Goal: Find specific page/section: Find specific page/section

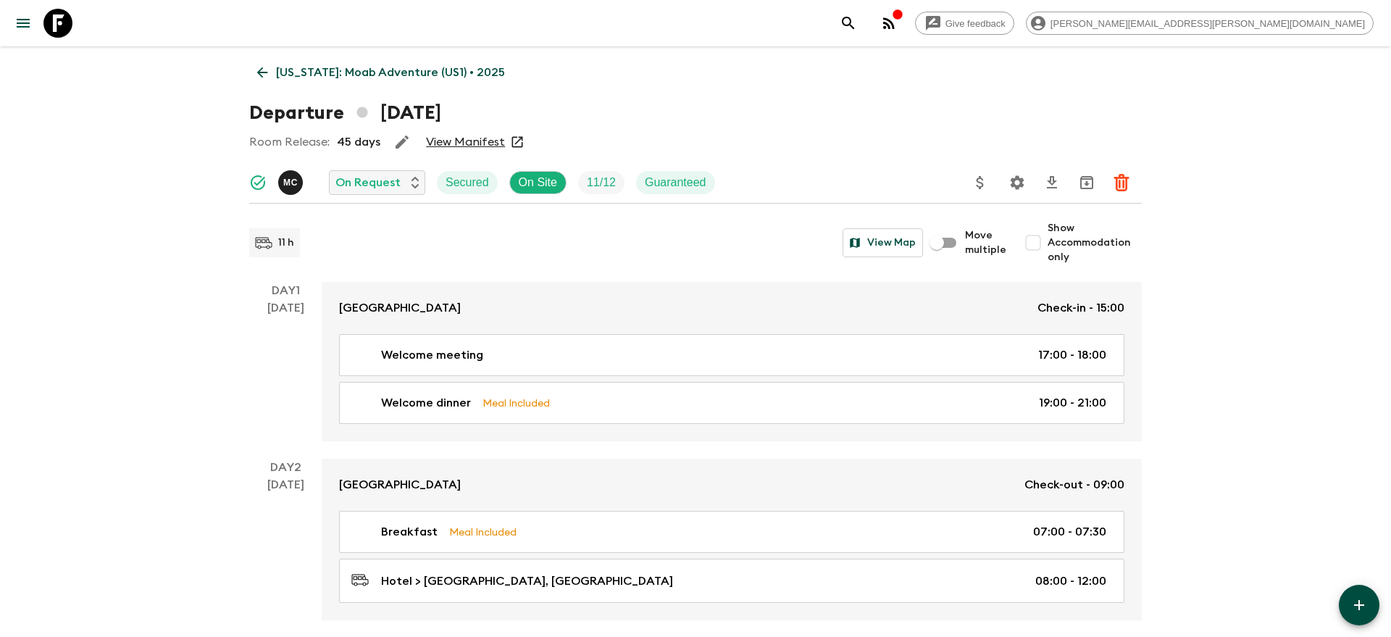
click at [857, 23] on icon "search adventures" at bounding box center [848, 22] width 17 height 17
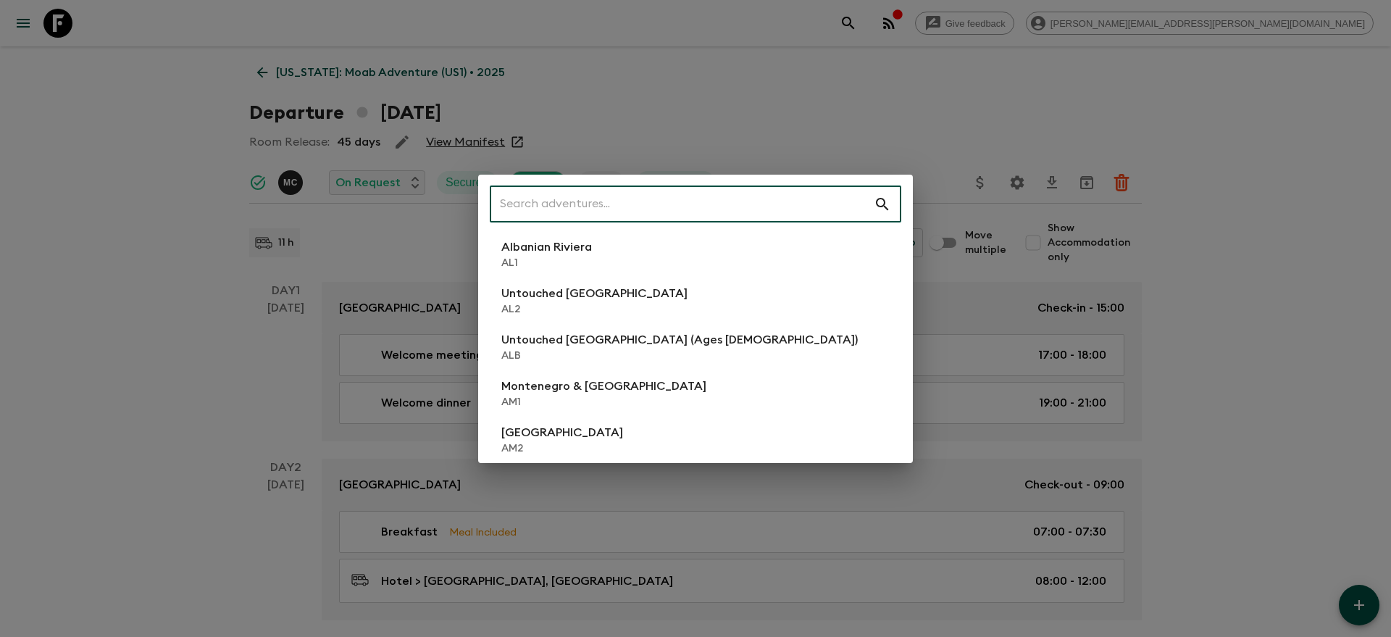
click at [788, 202] on input "text" at bounding box center [682, 204] width 384 height 41
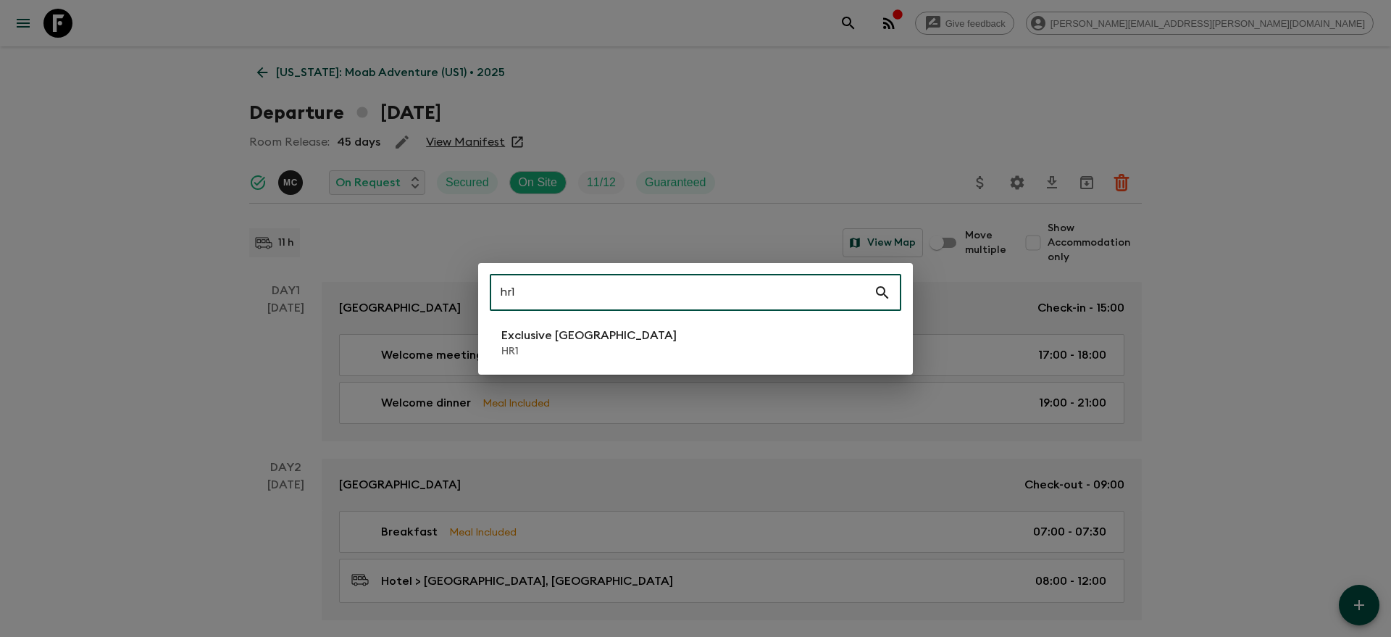
type input "hr1"
click at [652, 364] on div "hr1 ​ Exclusive Croatia HR1" at bounding box center [695, 319] width 435 height 112
click at [644, 344] on li "Exclusive Croatia HR1" at bounding box center [696, 342] width 412 height 41
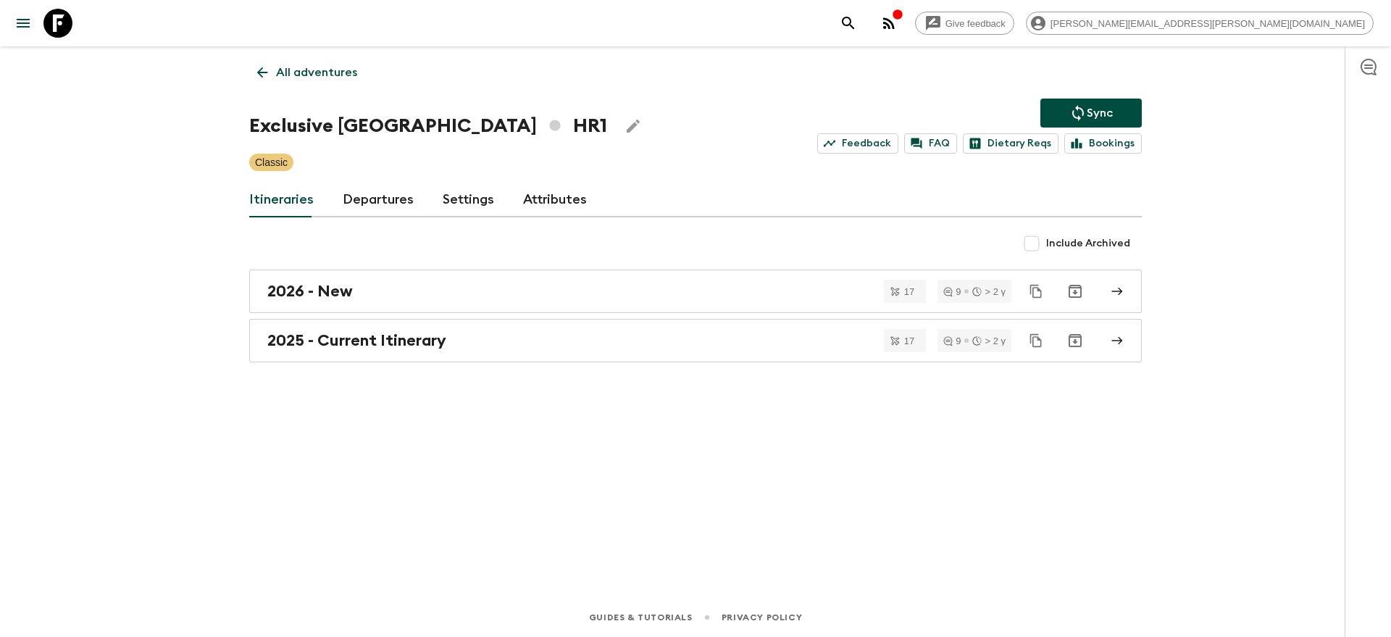
click at [644, 344] on div "2025 - Current Itinerary" at bounding box center [681, 340] width 829 height 19
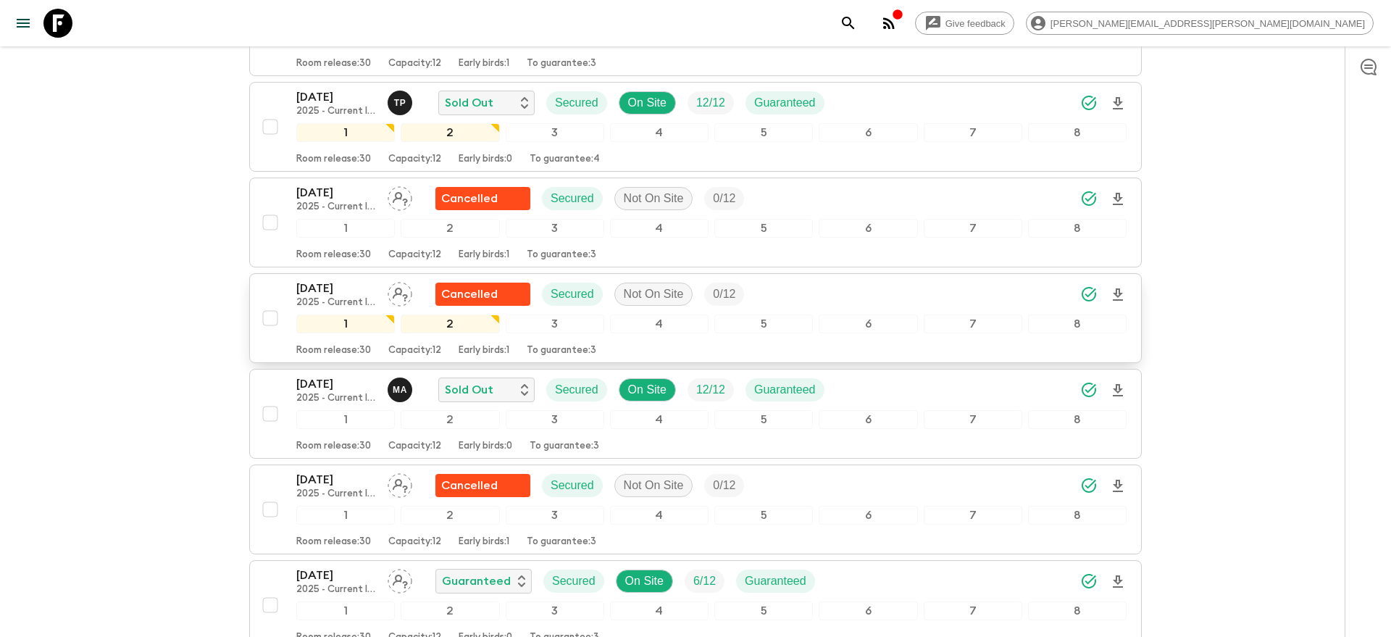
scroll to position [1154, 0]
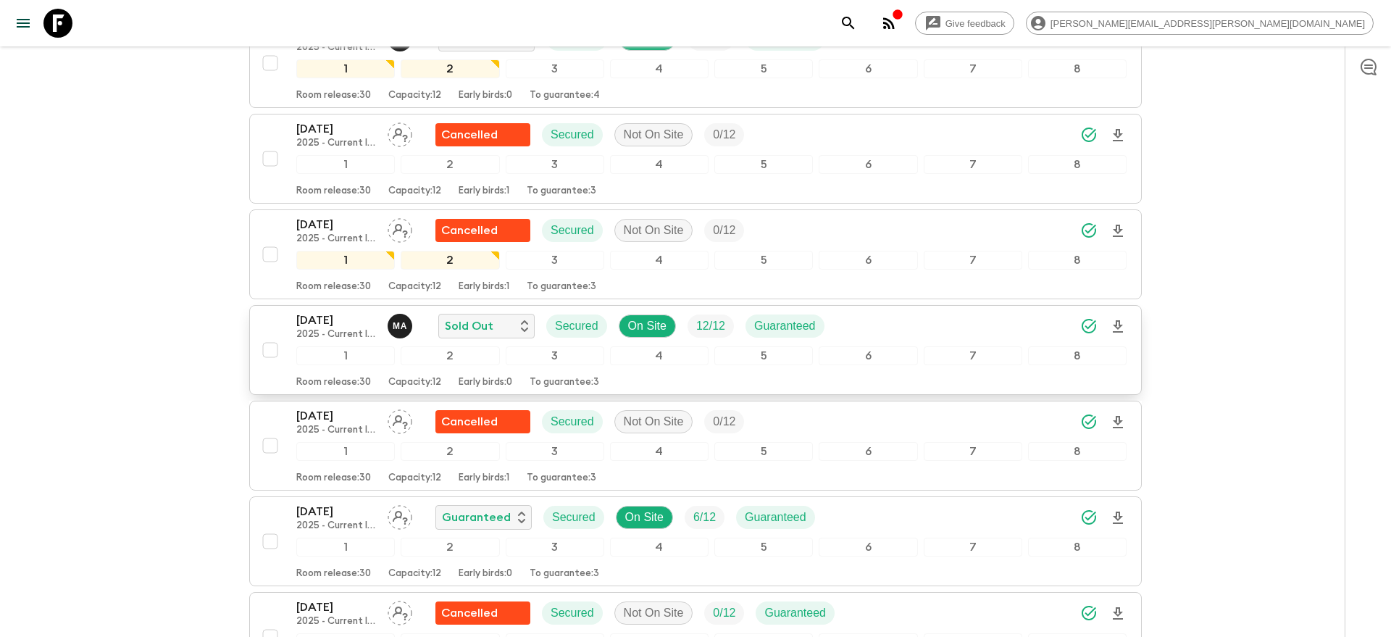
click at [1028, 312] on div "21 Sep 2025 2025 - Current Itinerary M A Sold Out Secured On Site 12 / 12 Guara…" at bounding box center [711, 326] width 830 height 29
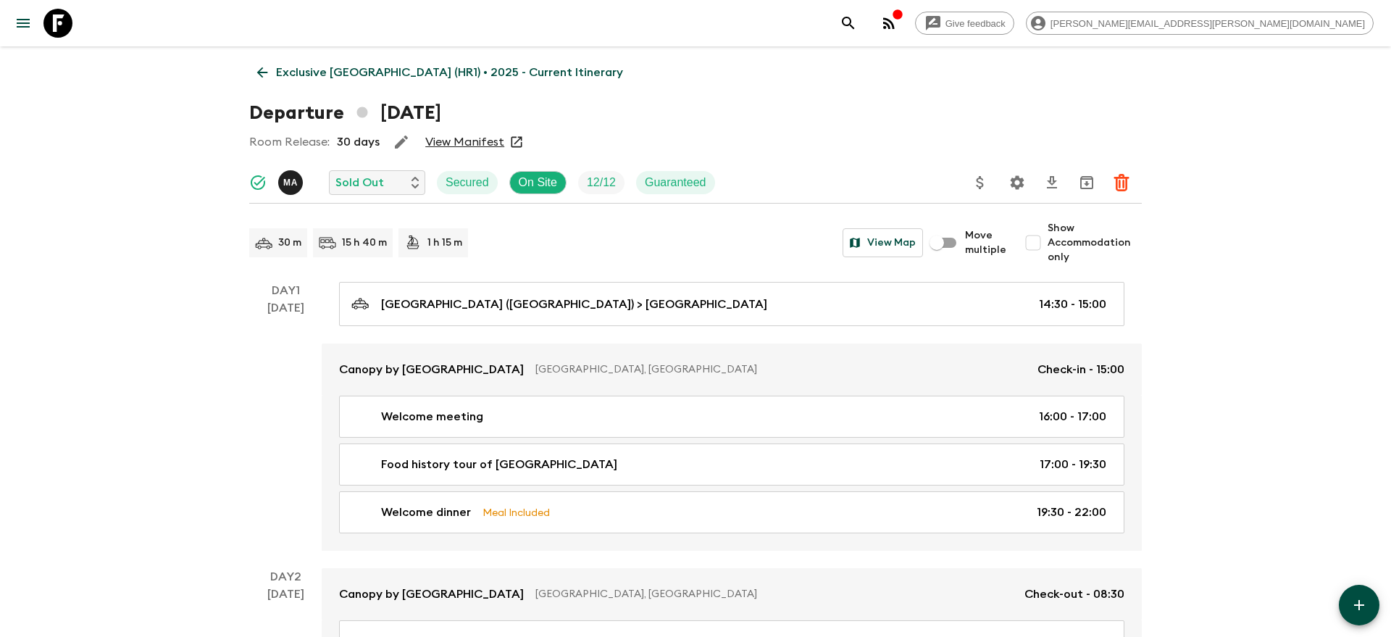
click at [1006, 182] on button "Settings" at bounding box center [1017, 182] width 29 height 29
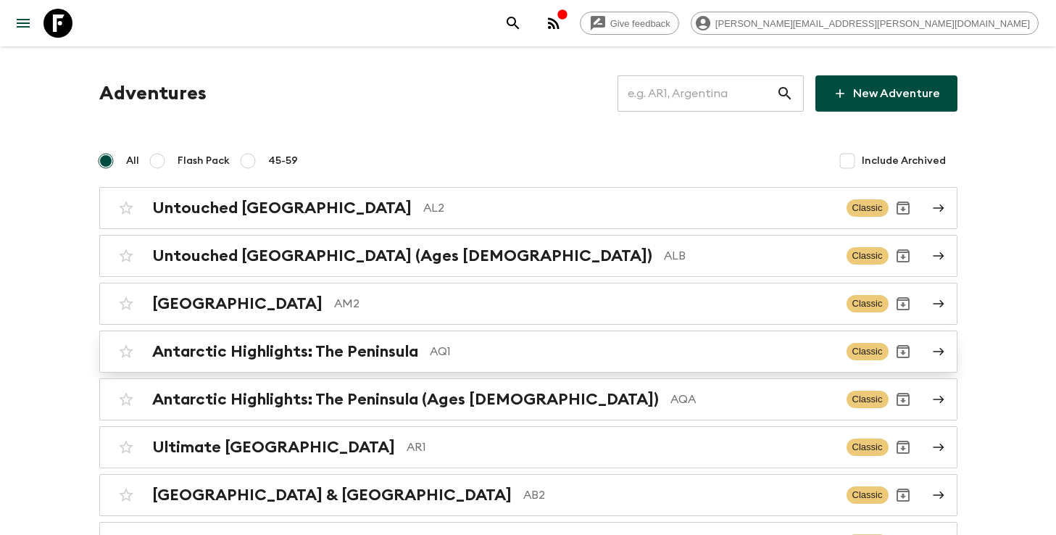
click at [349, 357] on h2 "Antarctic Highlights: The Peninsula" at bounding box center [285, 351] width 266 height 19
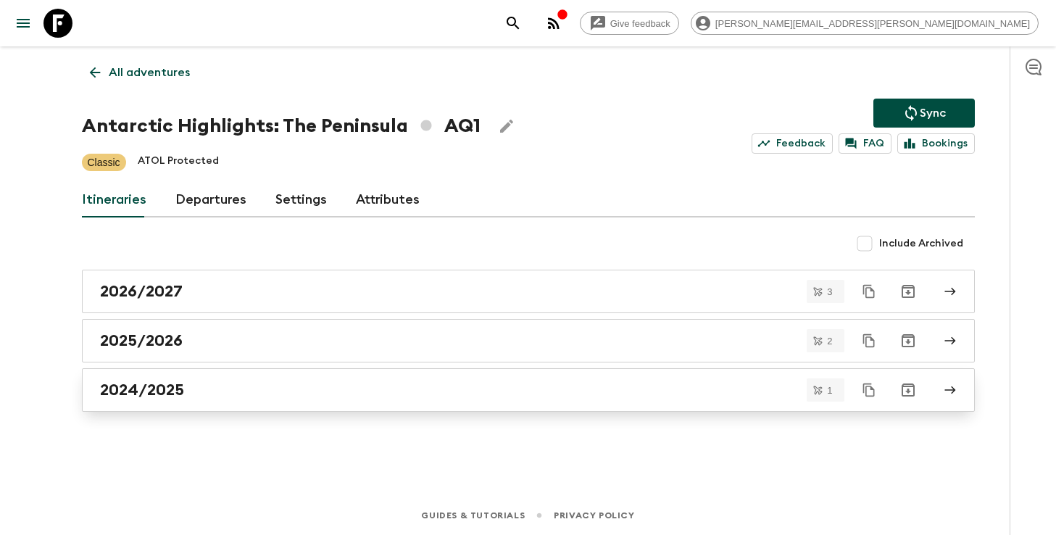
click at [279, 399] on div "2024/2025" at bounding box center [514, 389] width 829 height 19
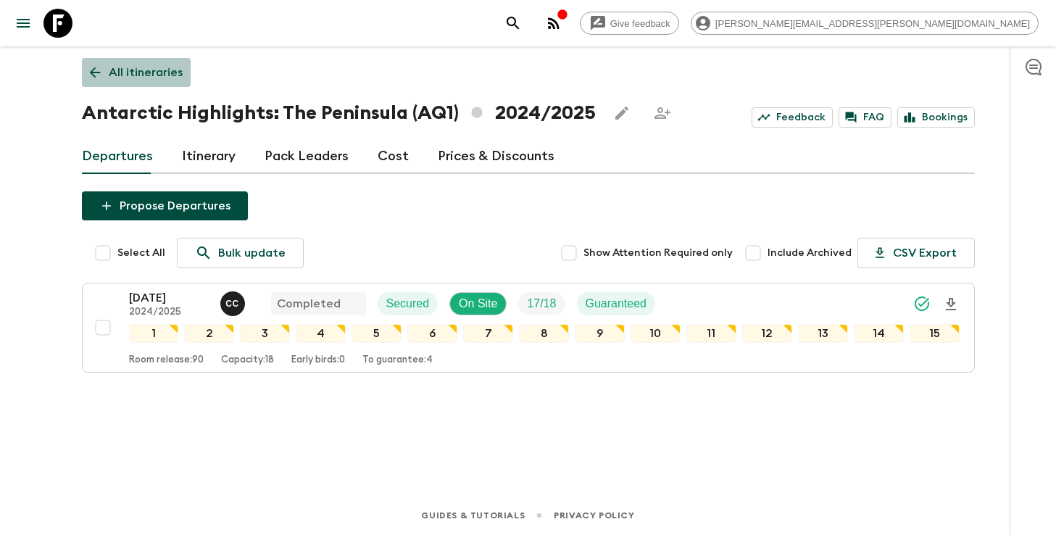
click at [160, 76] on p "All itineraries" at bounding box center [146, 72] width 74 height 17
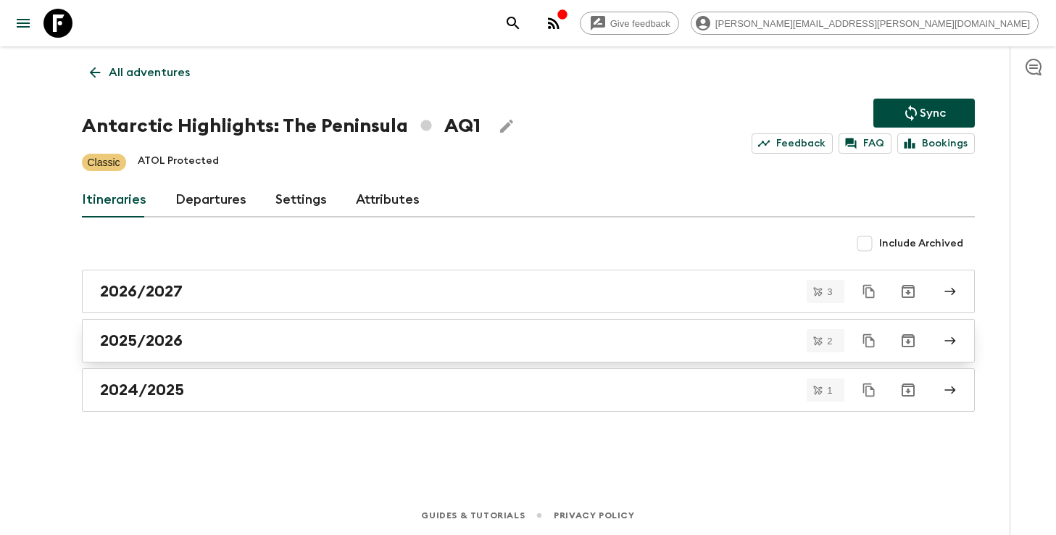
click at [164, 356] on link "2025/2026" at bounding box center [528, 340] width 893 height 43
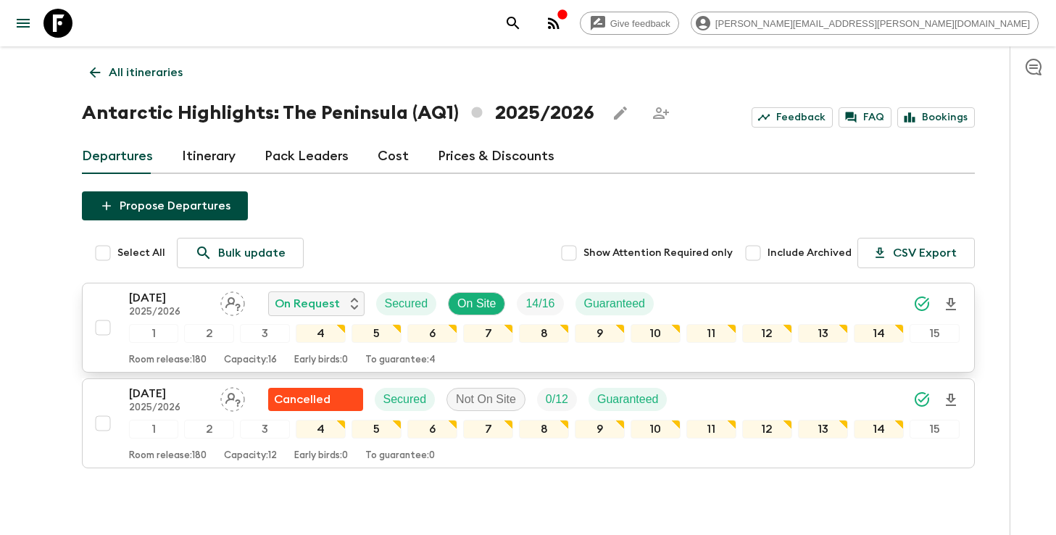
scroll to position [14, 0]
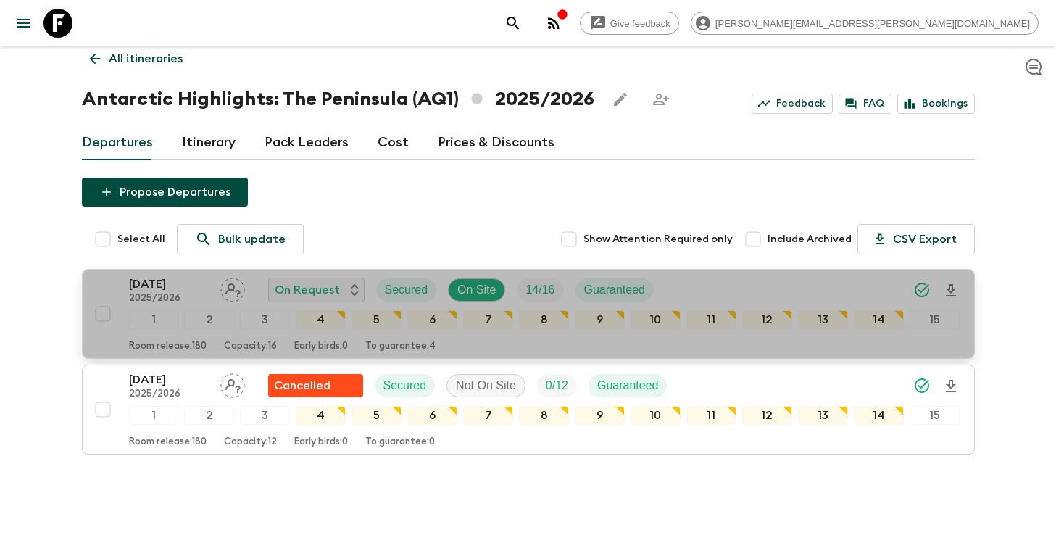
click at [709, 290] on div "[DATE] 2025/2026 On Request Secured On Site 14 / 16 Guaranteed" at bounding box center [544, 289] width 830 height 29
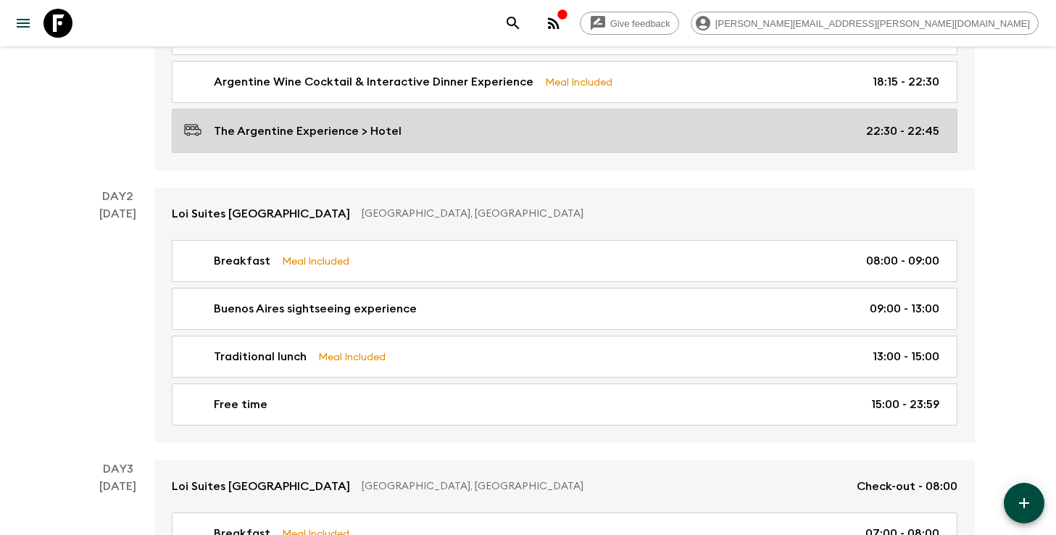
scroll to position [372, 0]
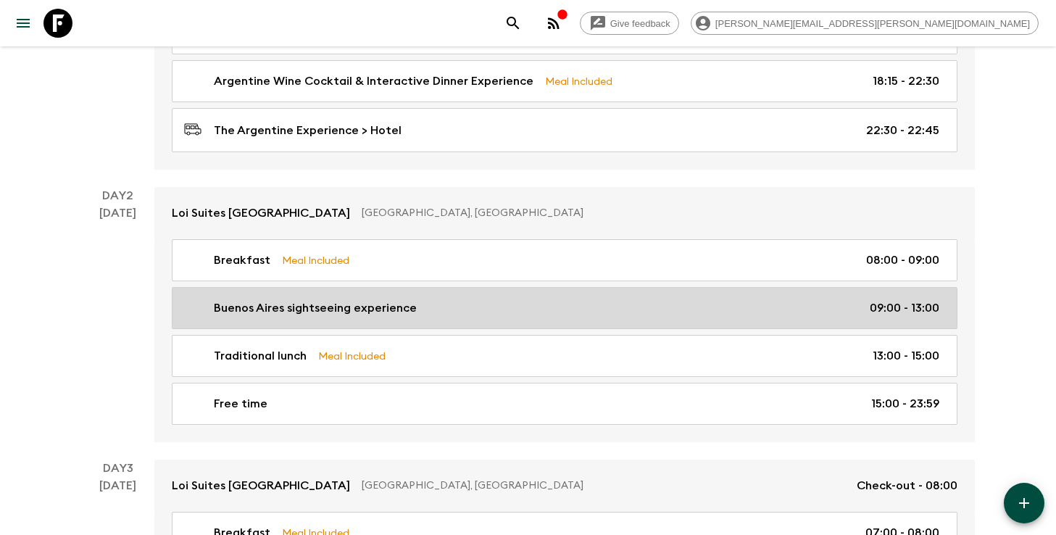
click at [372, 292] on link "Buenos Aires sightseeing experience 09:00 - 13:00" at bounding box center [565, 308] width 786 height 42
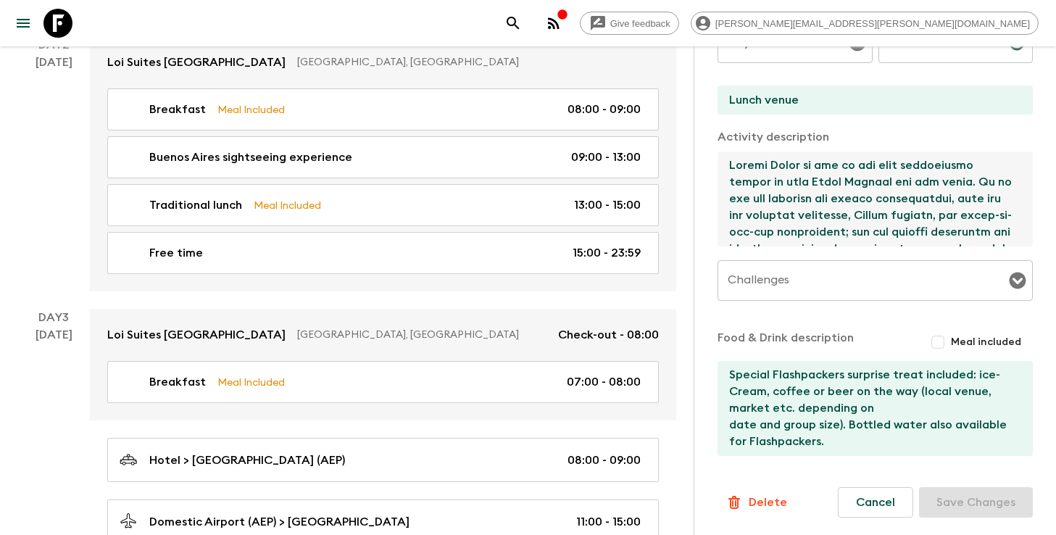
drag, startPoint x: 954, startPoint y: 231, endPoint x: 724, endPoint y: 160, distance: 241.1
click at [724, 160] on textarea at bounding box center [869, 198] width 304 height 95
